Goal: Task Accomplishment & Management: Complete application form

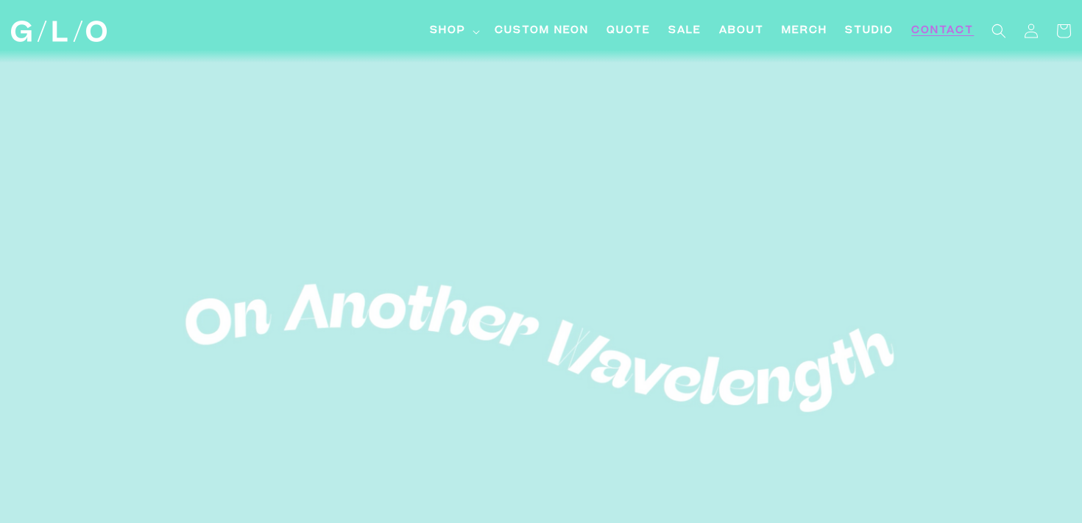
click at [933, 27] on span "Contact" at bounding box center [942, 31] width 63 height 15
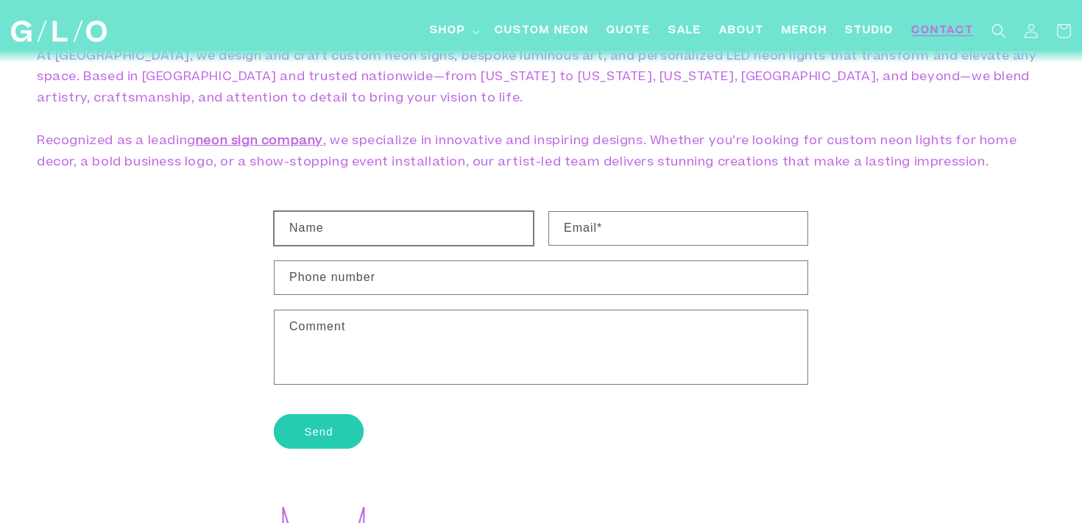
scroll to position [155, 0]
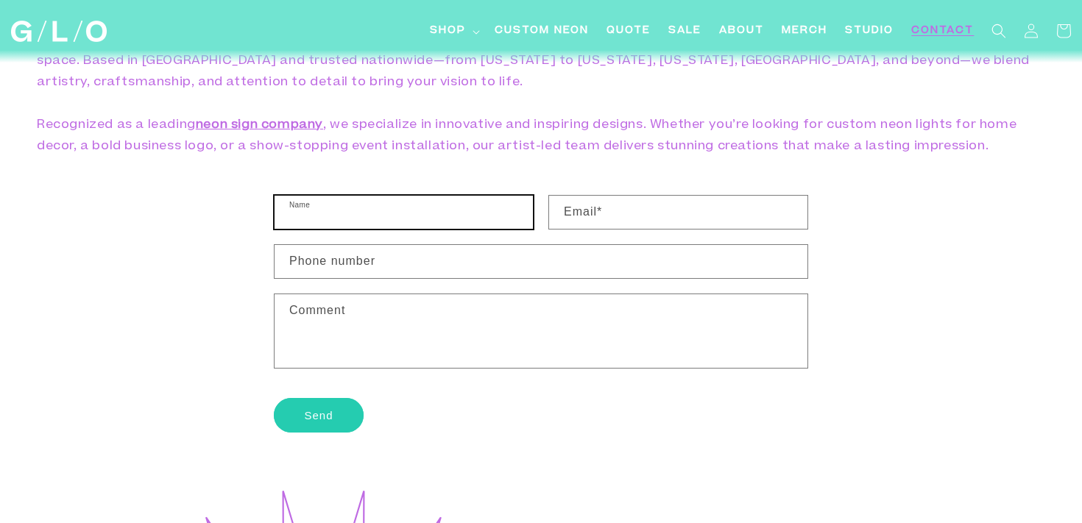
click at [442, 212] on input "Name" at bounding box center [404, 212] width 258 height 33
type input "Lisa Lam"
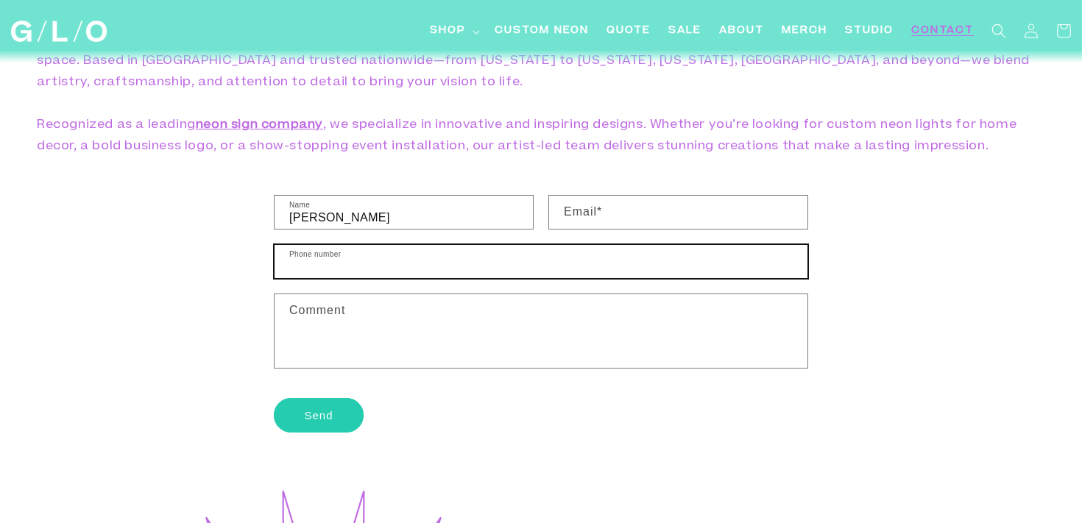
click at [440, 260] on input "Phone number" at bounding box center [541, 261] width 533 height 33
type input "6476370657"
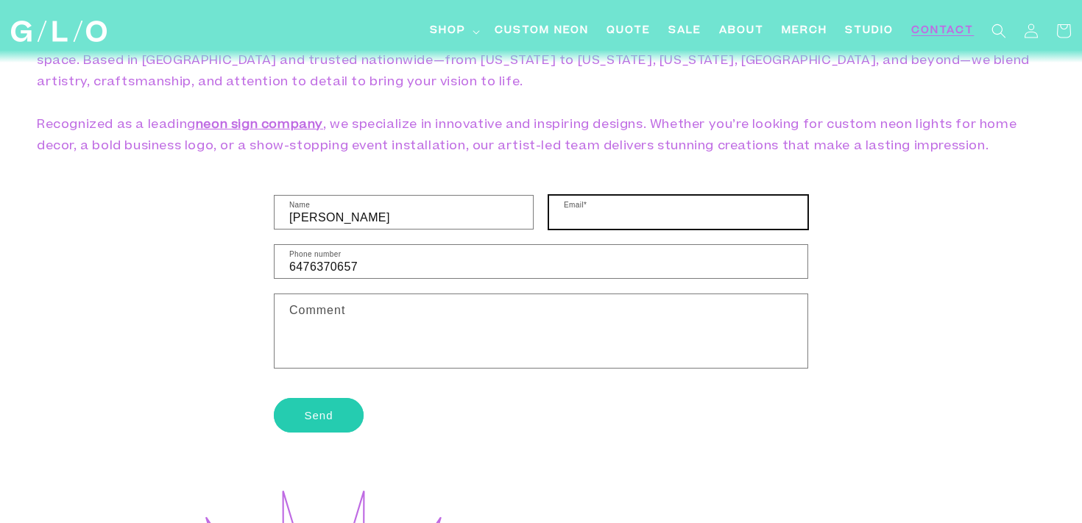
click at [694, 212] on input "Email *" at bounding box center [678, 212] width 258 height 33
paste input "lisa@kensingtongrey.co"
type input "lisa@kensingtongrey.co"
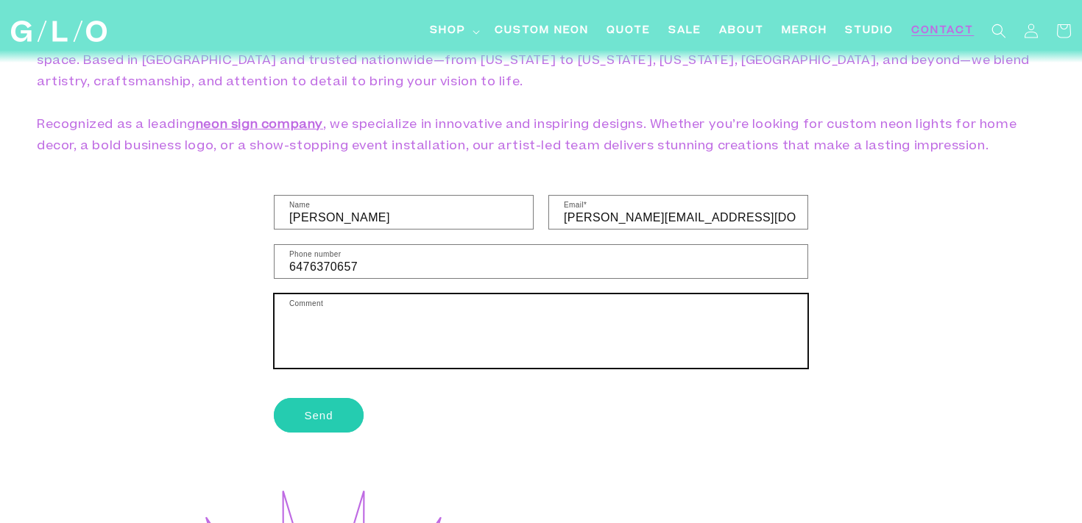
click at [506, 341] on textarea "Comment" at bounding box center [541, 331] width 533 height 74
paste textarea "Hello, I’m looking to get a quote for the attached logo. The size would be appr…"
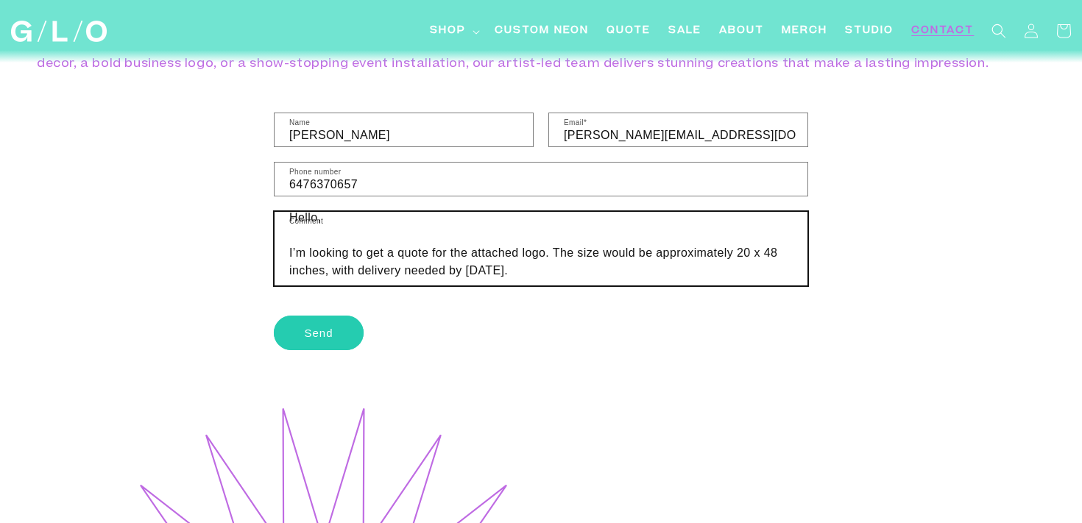
scroll to position [220, 0]
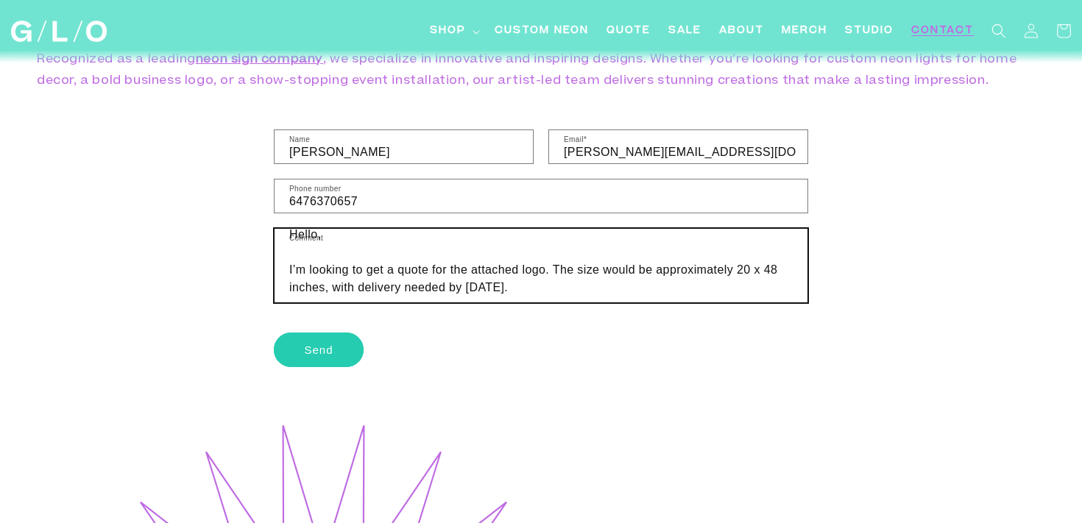
drag, startPoint x: 551, startPoint y: 272, endPoint x: 456, endPoint y: 272, distance: 94.2
click at [456, 272] on textarea "Hello, I’m looking to get a quote for the attached logo. The size would be appr…" at bounding box center [541, 266] width 533 height 74
type textarea "Hello, I’m looking to get a quote for a custom neon sign. The size would be app…"
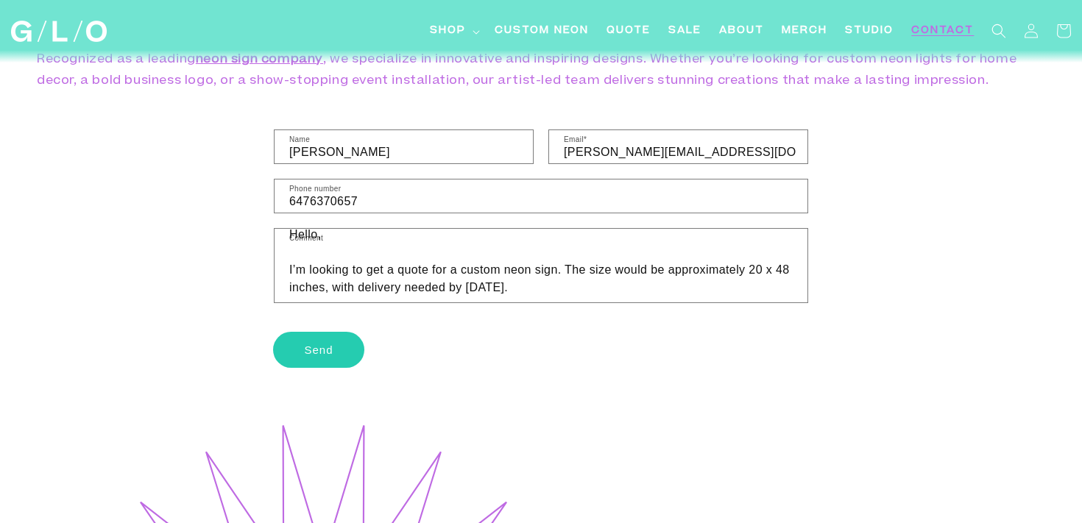
click at [317, 356] on button "Send" at bounding box center [319, 350] width 90 height 35
